Goal: Information Seeking & Learning: Learn about a topic

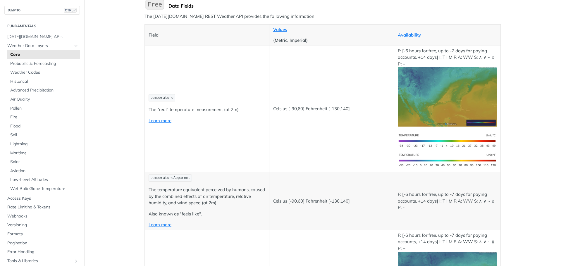
scroll to position [58, 0]
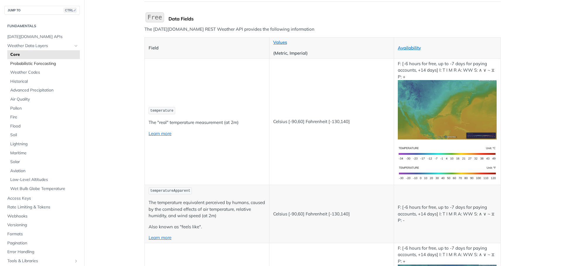
click at [45, 64] on span "Probabilistic Forecasting" at bounding box center [44, 64] width 68 height 6
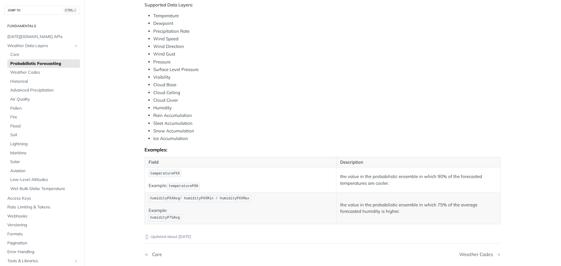
scroll to position [234, 0]
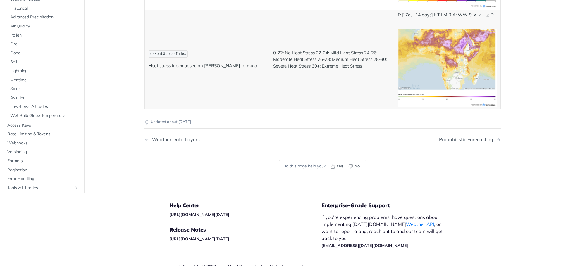
scroll to position [155, 0]
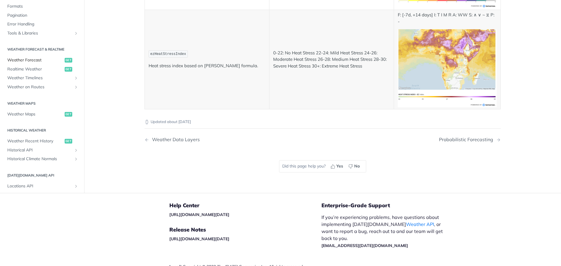
click at [14, 57] on span "Weather Forecast" at bounding box center [35, 60] width 56 height 6
